Goal: Task Accomplishment & Management: Use online tool/utility

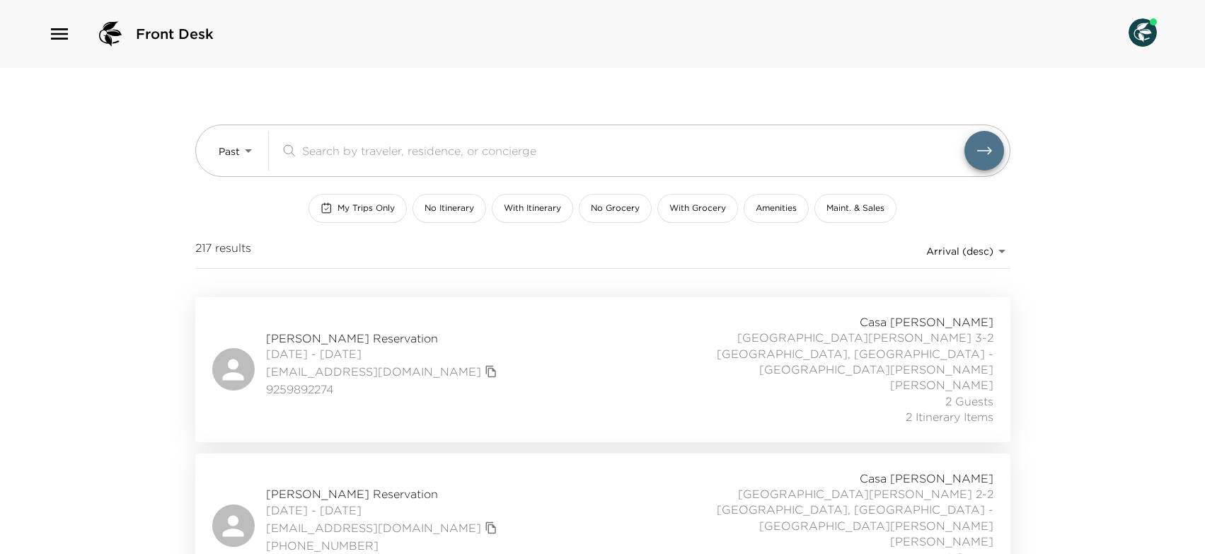
scroll to position [20, 0]
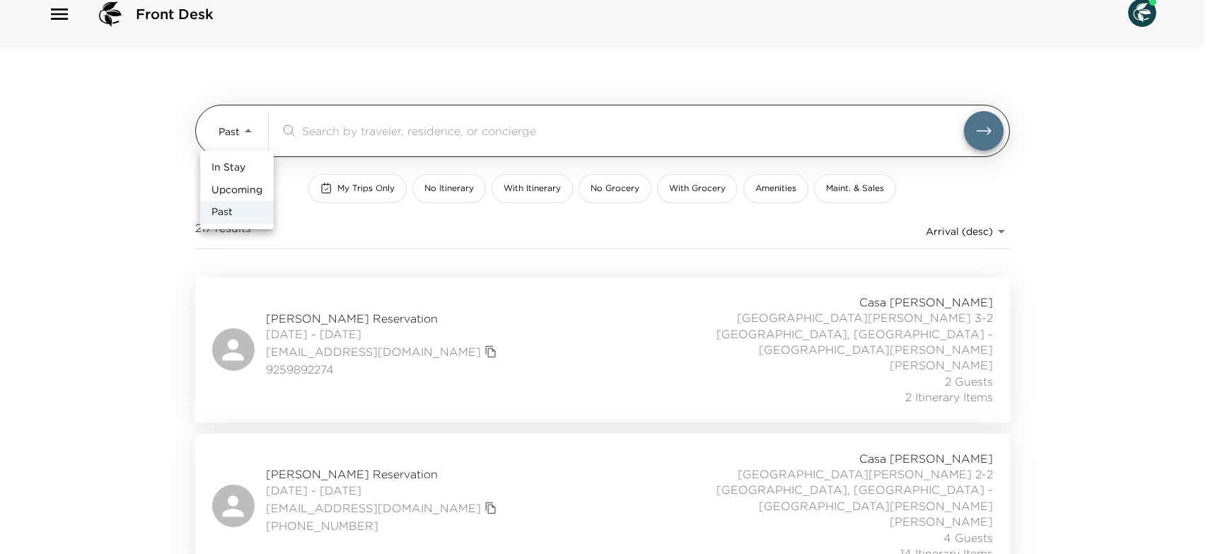
click at [253, 132] on body "Front Desk Past Past ​ My Trips Only No Itinerary With Itinerary No Grocery Wit…" at bounding box center [607, 257] width 1215 height 554
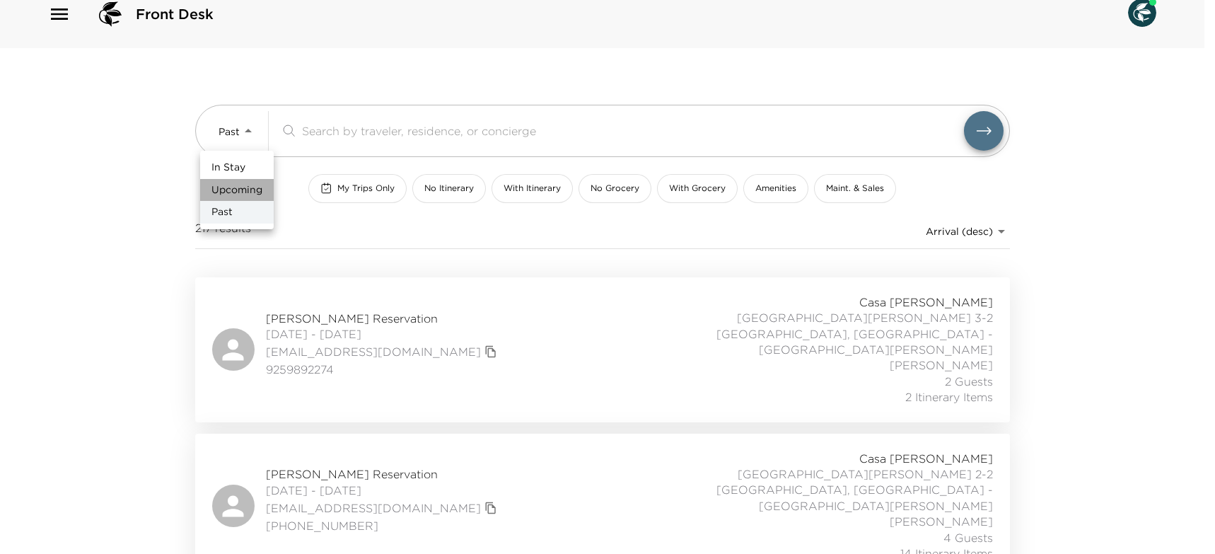
click at [257, 188] on span "Upcoming" at bounding box center [236, 190] width 51 height 14
type input "Upcoming"
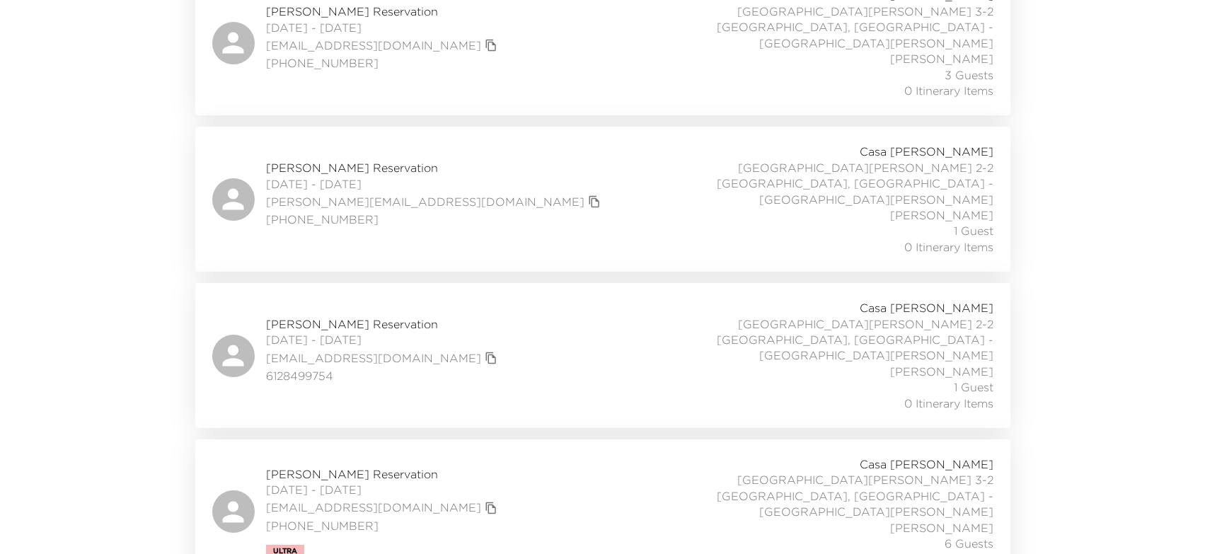
scroll to position [0, 0]
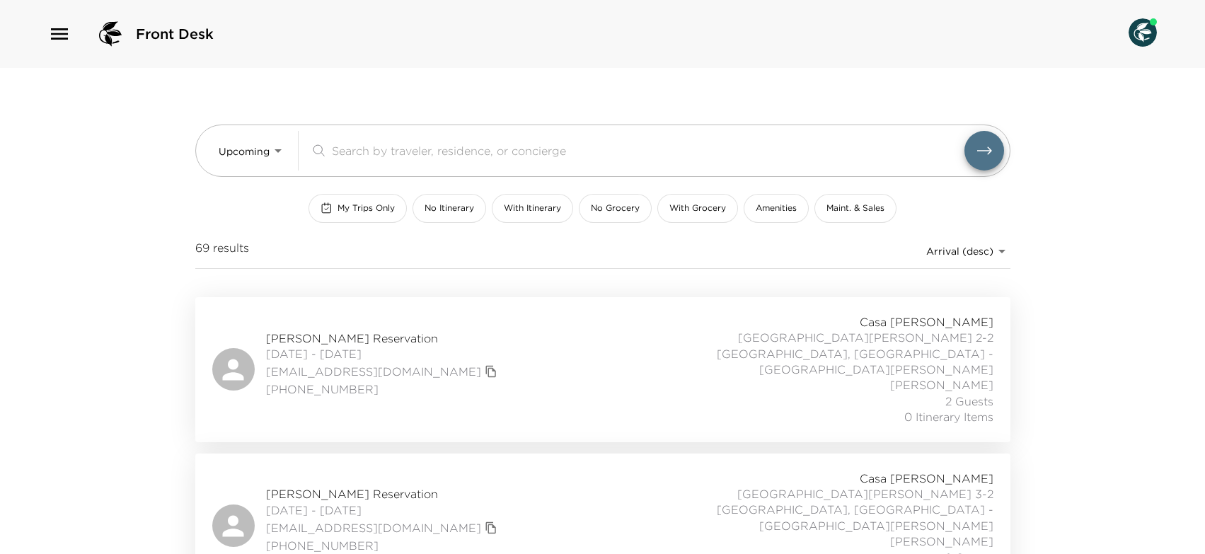
click at [990, 247] on body "Front Desk Upcoming Upcoming ​ My Trips Only No Itinerary With Itinerary No Gro…" at bounding box center [602, 277] width 1205 height 554
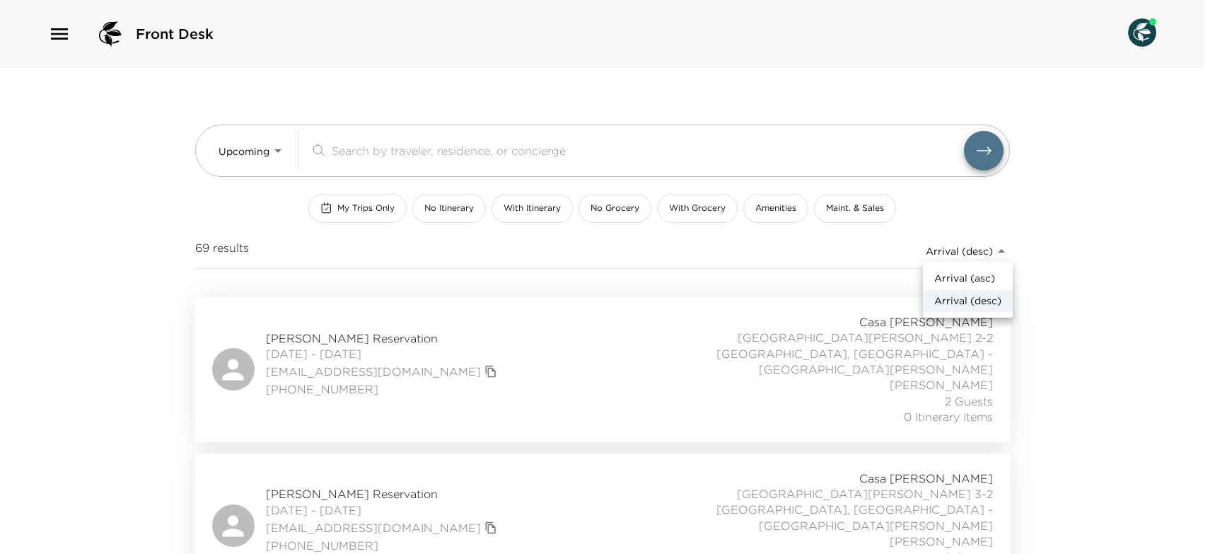
click at [981, 282] on span "Arrival (asc)" at bounding box center [964, 279] width 61 height 14
type input "reservations_prod_arrival_asc"
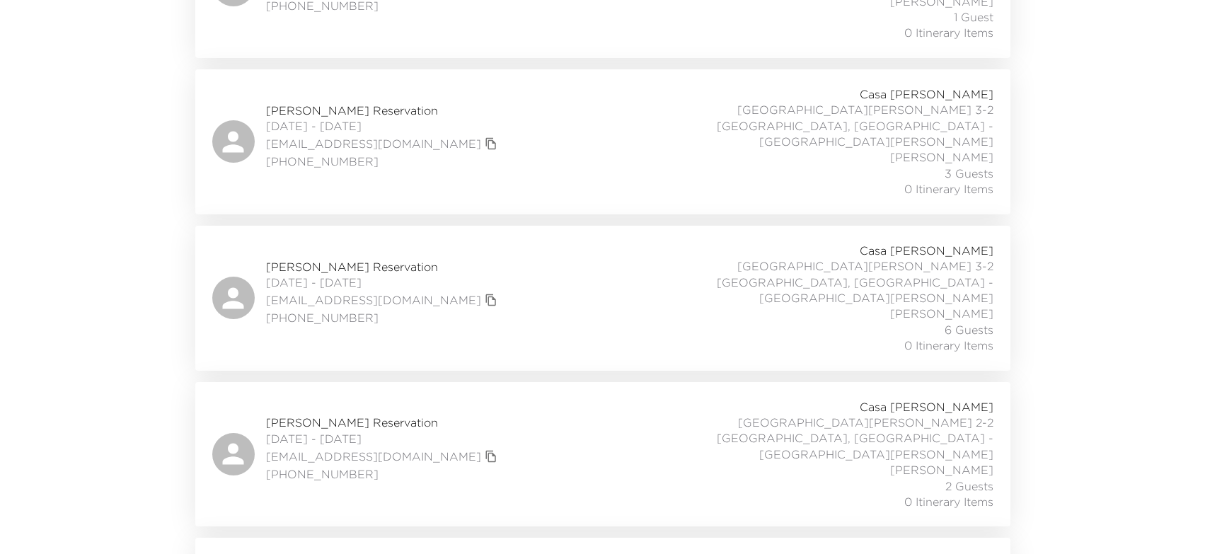
scroll to position [1329, 0]
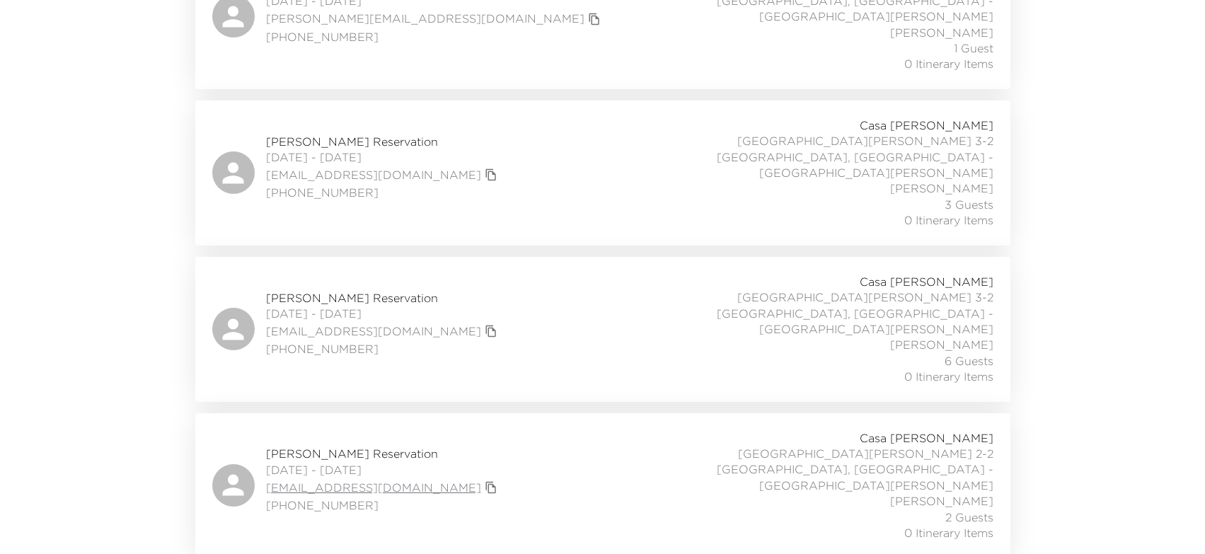
scroll to position [1148, 0]
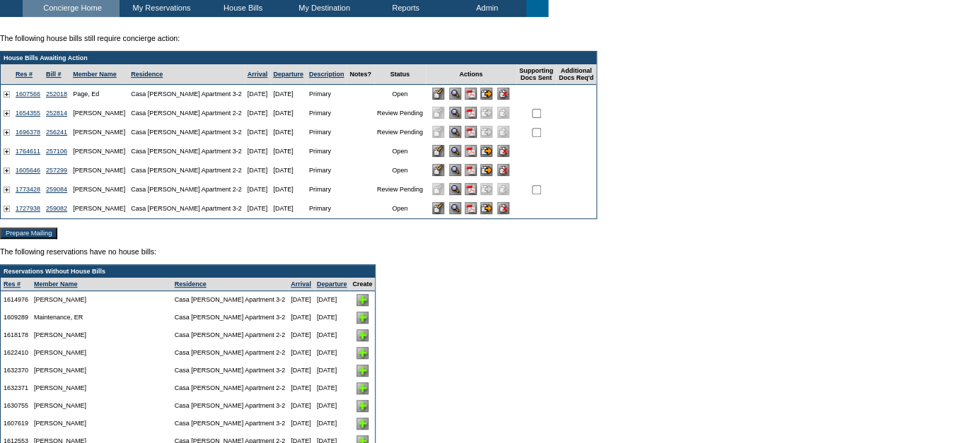
scroll to position [153, 0]
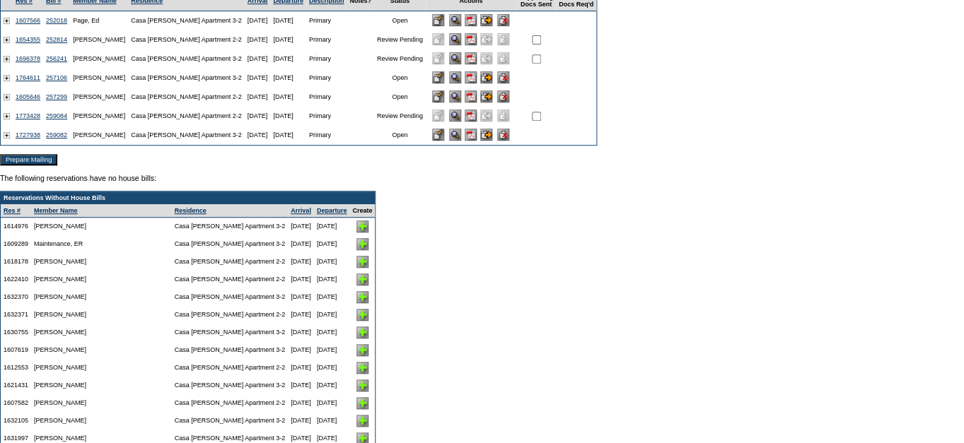
click at [492, 134] on input "image" at bounding box center [486, 135] width 12 height 12
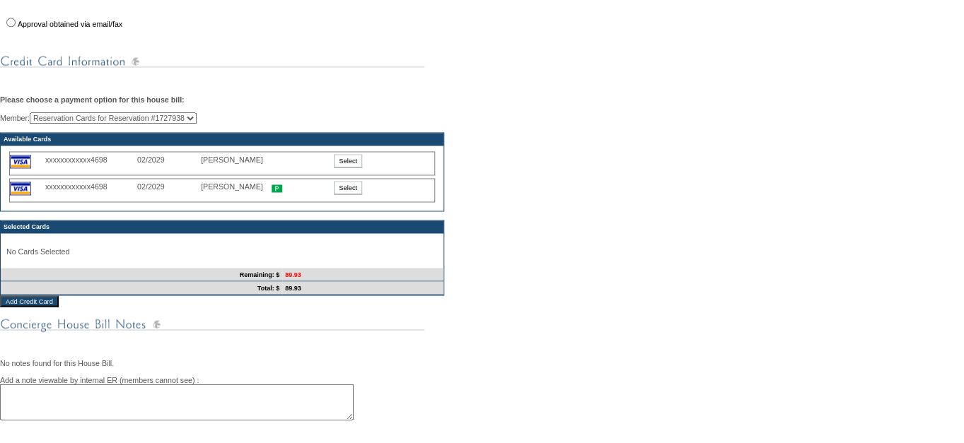
scroll to position [559, 0]
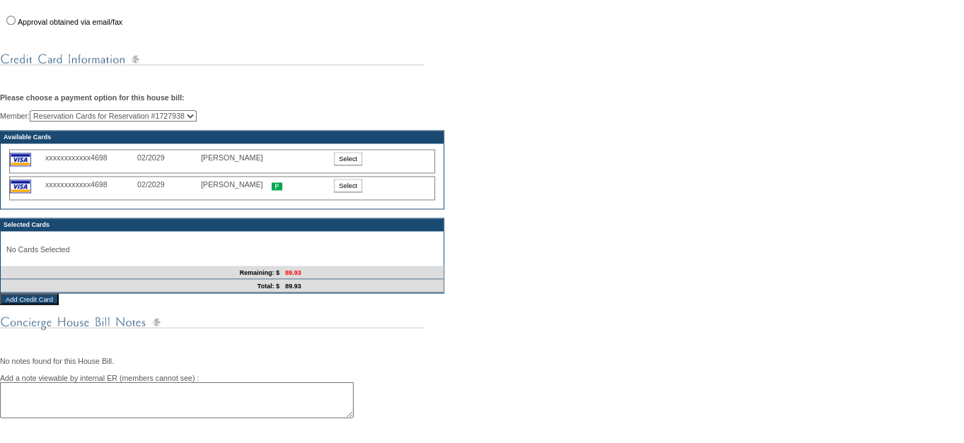
click at [234, 134] on div "Member: Reservation Cards for Reservation #1727938 Mark Alexander (Primary) Suz…" at bounding box center [482, 201] width 964 height 183
select select "62880"
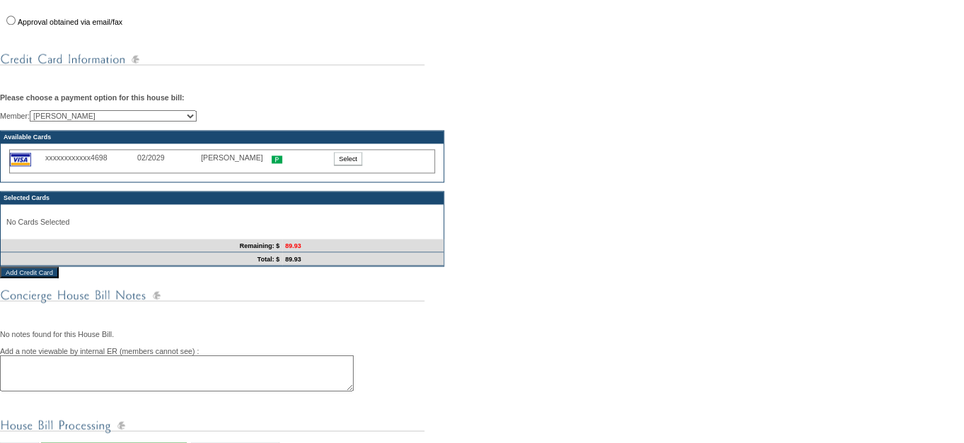
click at [348, 166] on input "Select" at bounding box center [348, 158] width 28 height 13
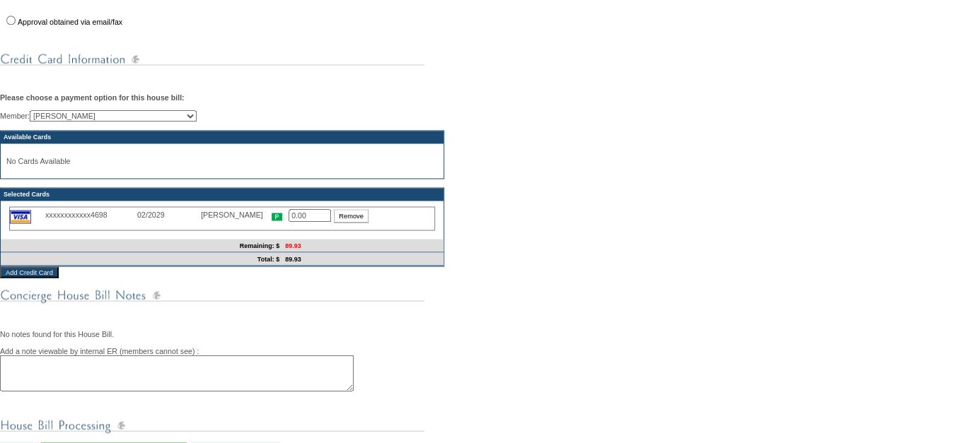
drag, startPoint x: 321, startPoint y: 232, endPoint x: 281, endPoint y: 228, distance: 40.5
click at [281, 228] on div "xxxxxxxxxxxx4698 02/2029 Suzanne Alexander 0.00 Remove" at bounding box center [222, 219] width 426 height 24
type input "89.93"
click at [535, 267] on div "Member: Reservation Cards for Reservation #1727938 Mark Alexander (Primary) Suz…" at bounding box center [482, 188] width 964 height 156
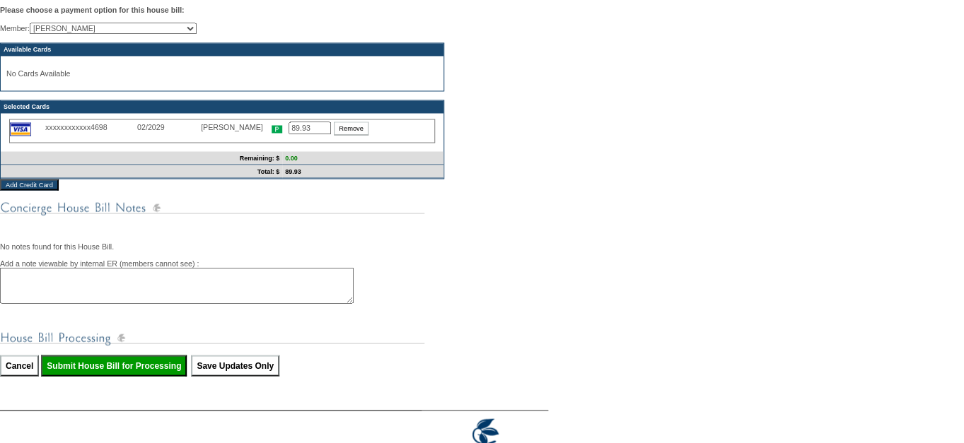
scroll to position [733, 0]
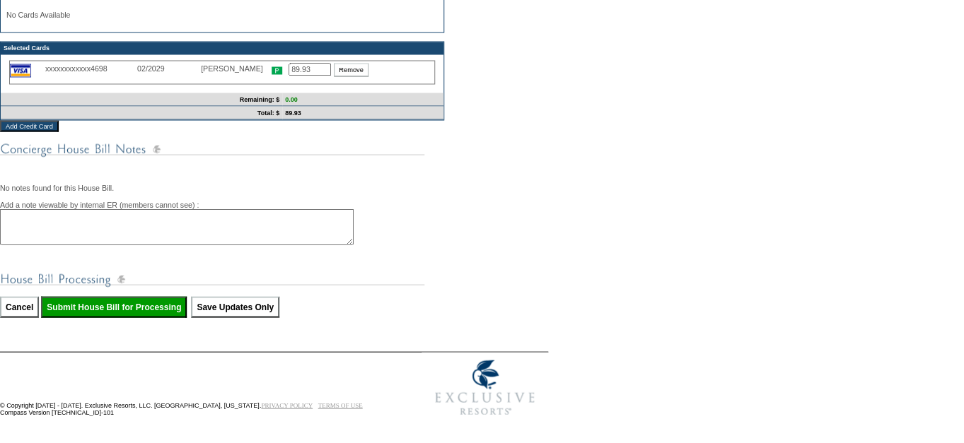
click at [163, 301] on input "Submit House Bill for Processing" at bounding box center [114, 306] width 146 height 21
type input "Processing..."
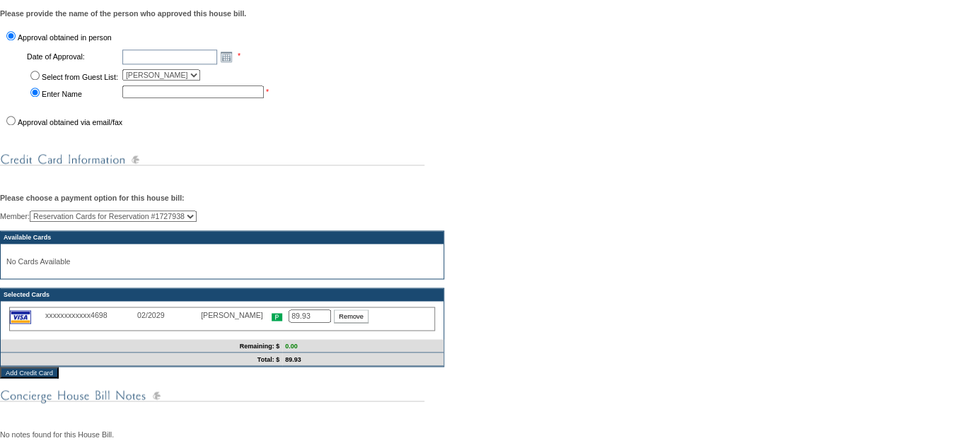
scroll to position [416, 0]
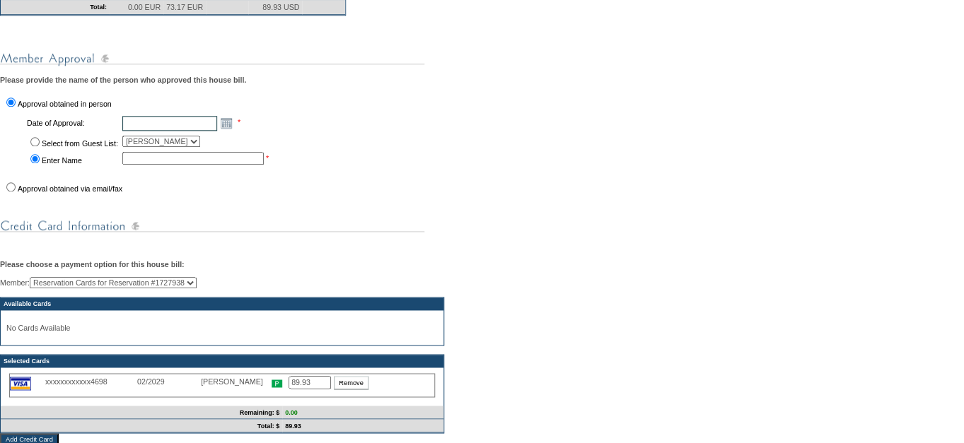
click at [176, 131] on input "text" at bounding box center [169, 123] width 95 height 15
click at [232, 131] on link "Open the calendar popup." at bounding box center [227, 123] width 16 height 16
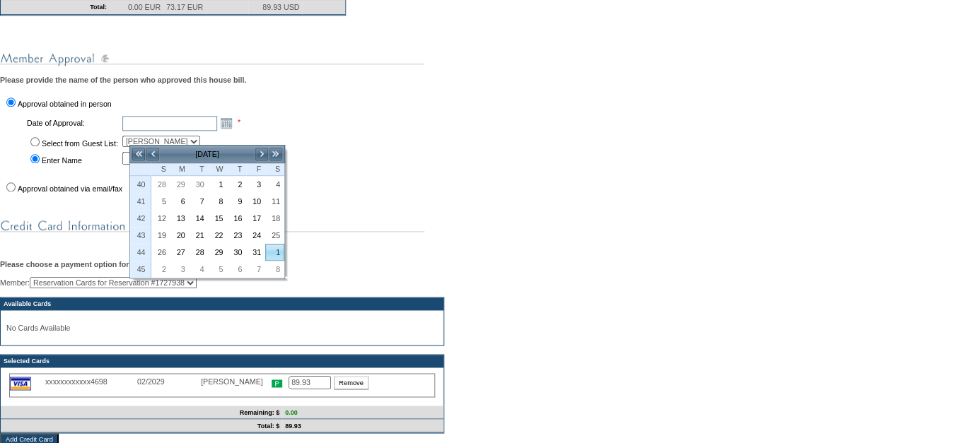
click at [281, 251] on link "1" at bounding box center [275, 253] width 18 height 16
type input "[DATE]"
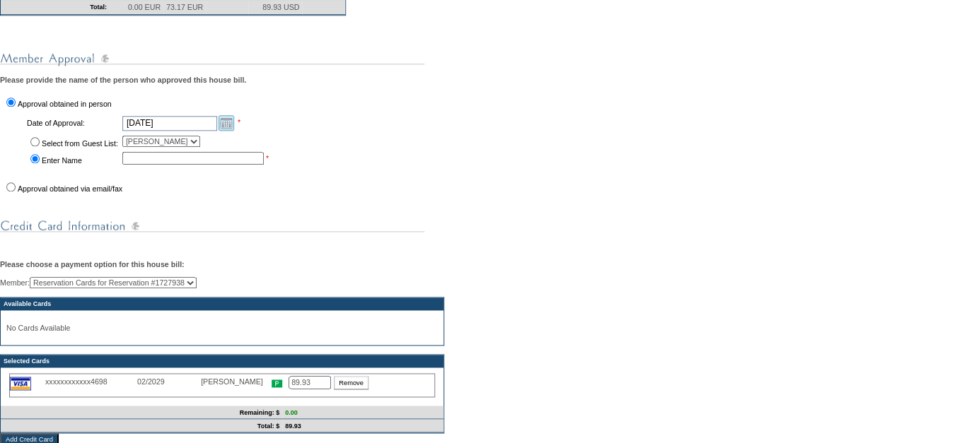
click at [234, 131] on link "Open the calendar popup." at bounding box center [227, 123] width 16 height 16
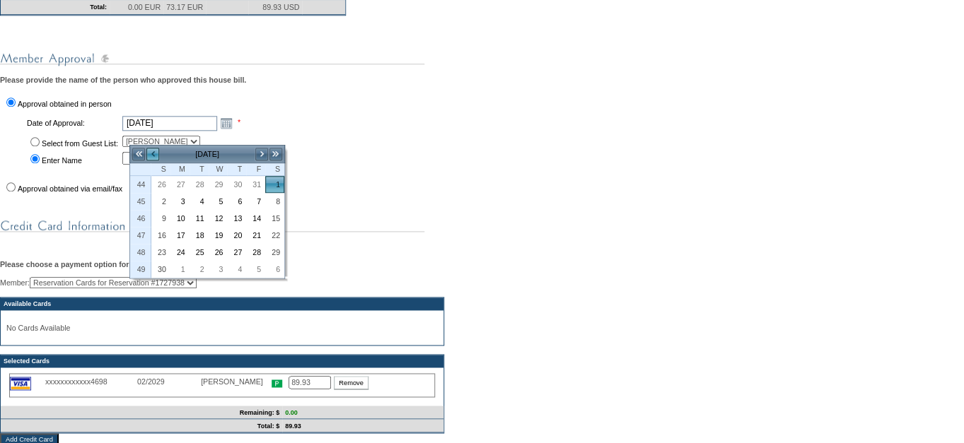
click at [156, 153] on link "<" at bounding box center [153, 154] width 14 height 14
click at [224, 185] on link "1" at bounding box center [218, 185] width 18 height 16
type input "[DATE]"
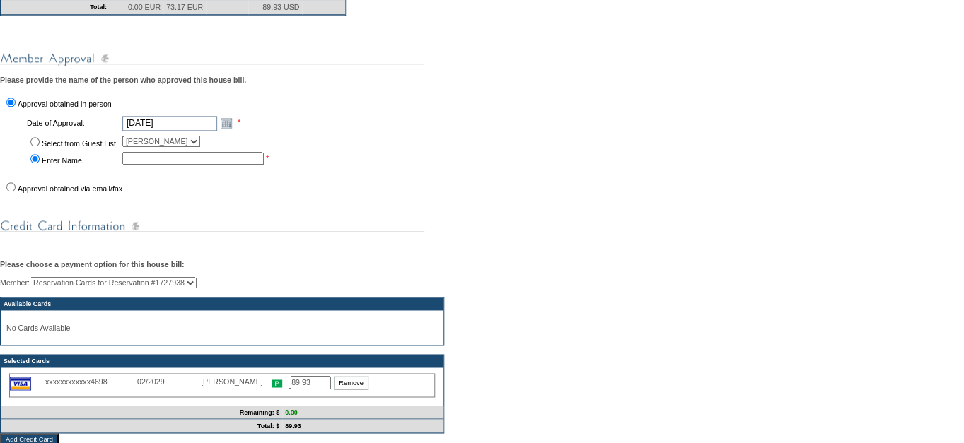
click at [36, 146] on input "Select from Guest List:" at bounding box center [34, 141] width 9 height 9
radio input "true"
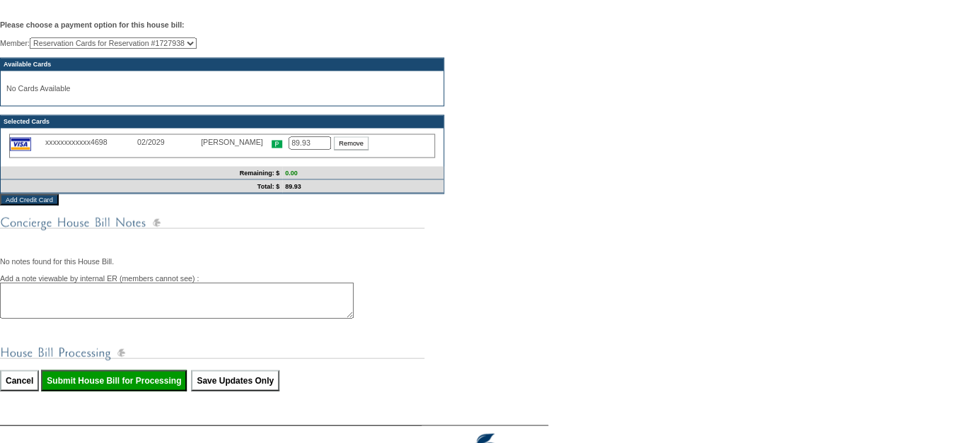
scroll to position [668, 0]
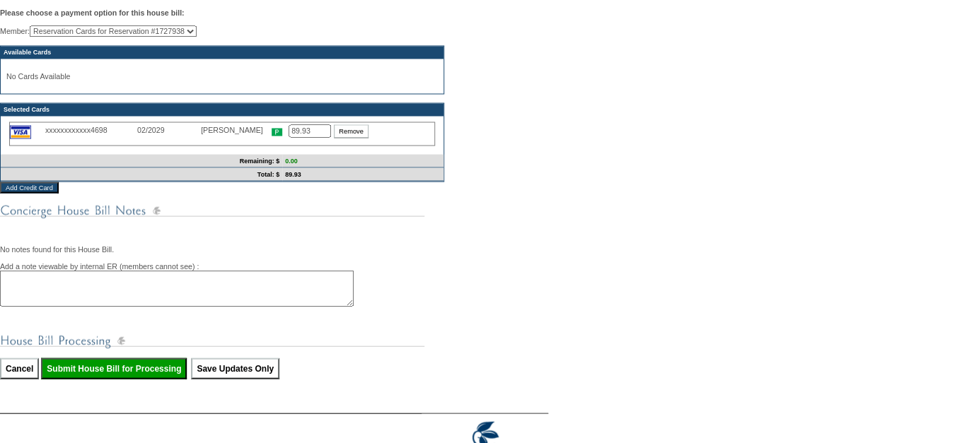
click at [169, 379] on input "Submit House Bill for Processing" at bounding box center [114, 368] width 146 height 21
type input "Processing..."
